Goal: Information Seeking & Learning: Learn about a topic

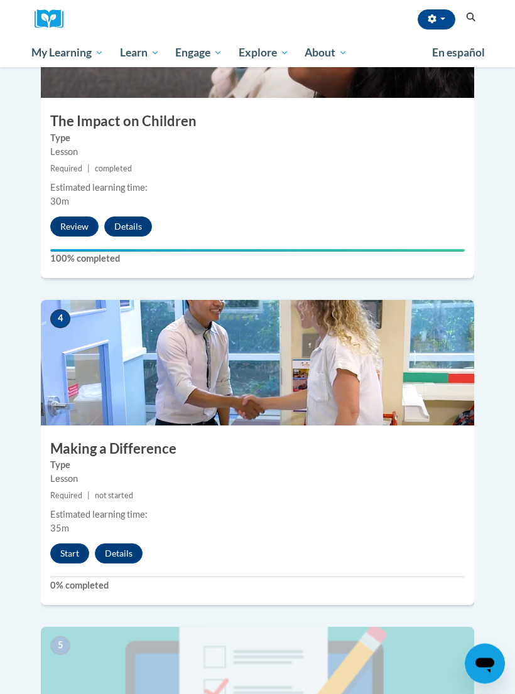
scroll to position [1061, 0]
click at [70, 544] on button "Start" at bounding box center [69, 554] width 39 height 20
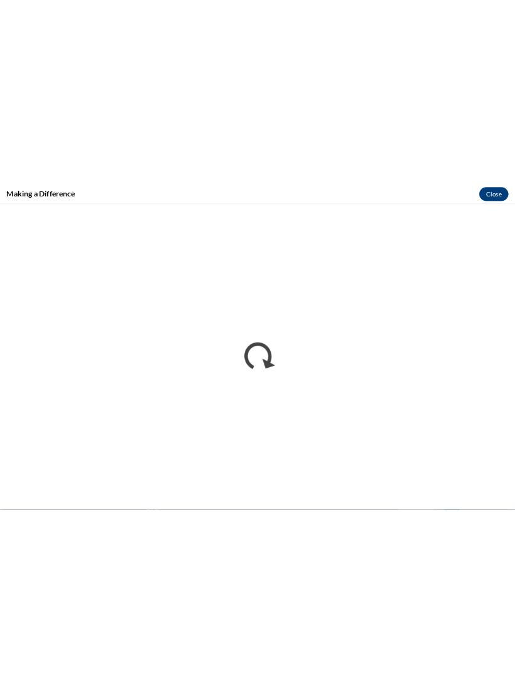
scroll to position [1753, 0]
